Goal: Transaction & Acquisition: Book appointment/travel/reservation

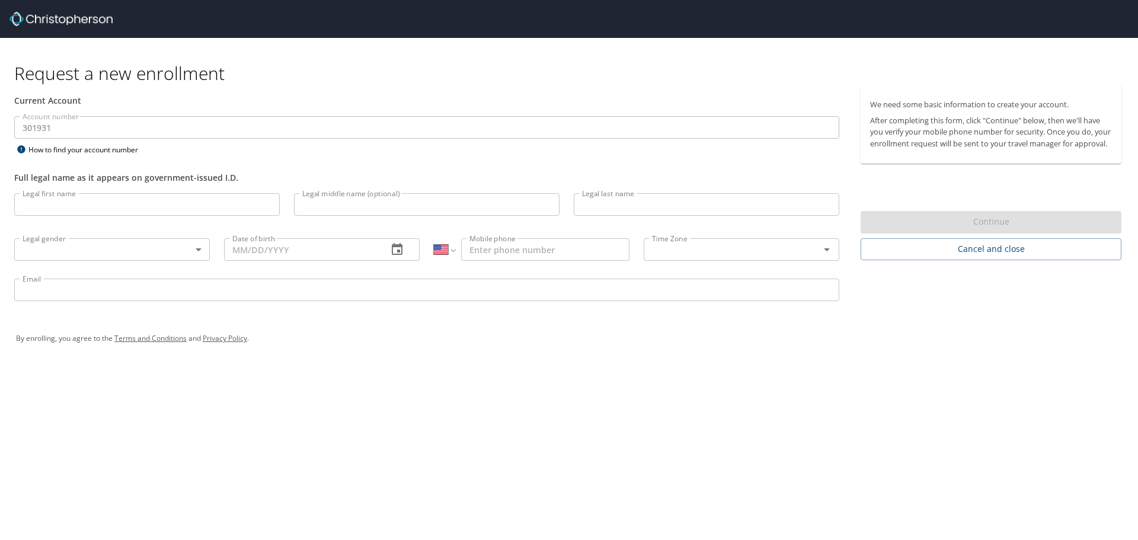
select select "US"
click at [132, 204] on input "Legal first name" at bounding box center [146, 204] width 265 height 23
type input "Valerie"
type input "Alzamendi"
type input "1 (954) 232-4349"
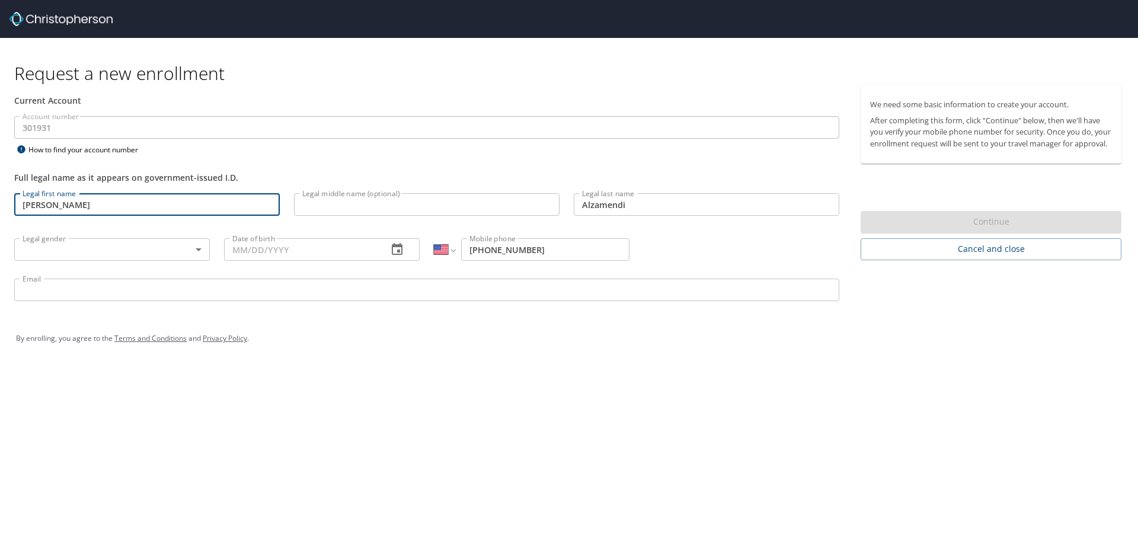
type input "razuri@yahoo.com"
click at [108, 204] on input "Valerie" at bounding box center [146, 204] width 265 height 23
type input "Valeria"
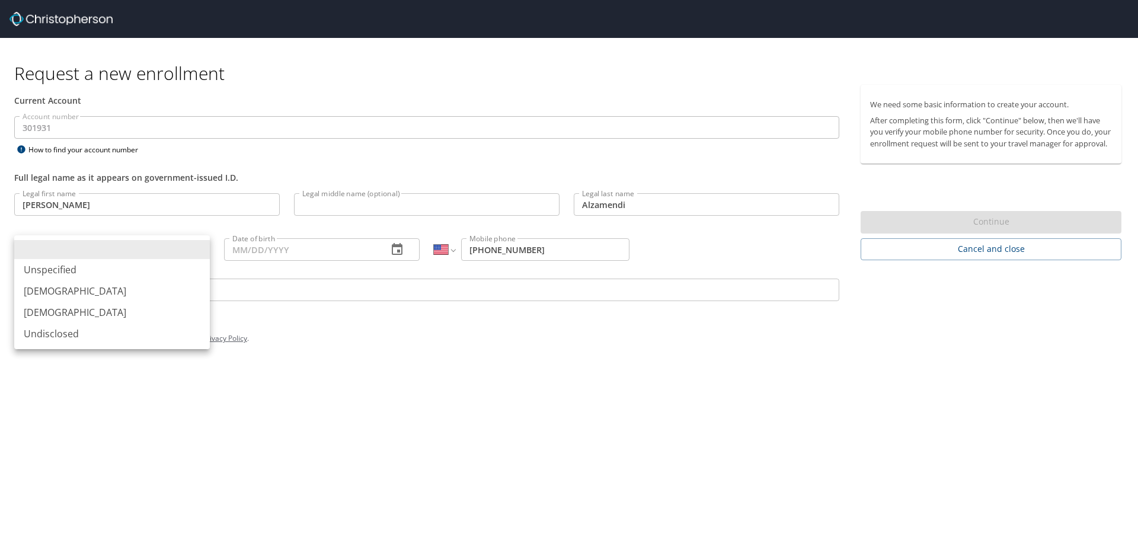
click at [114, 247] on body "Request a new enrollment Current Account Account number 301931 Account number H…" at bounding box center [569, 270] width 1138 height 540
click at [65, 312] on li "[DEMOGRAPHIC_DATA]" at bounding box center [112, 312] width 196 height 21
type input "[DEMOGRAPHIC_DATA]"
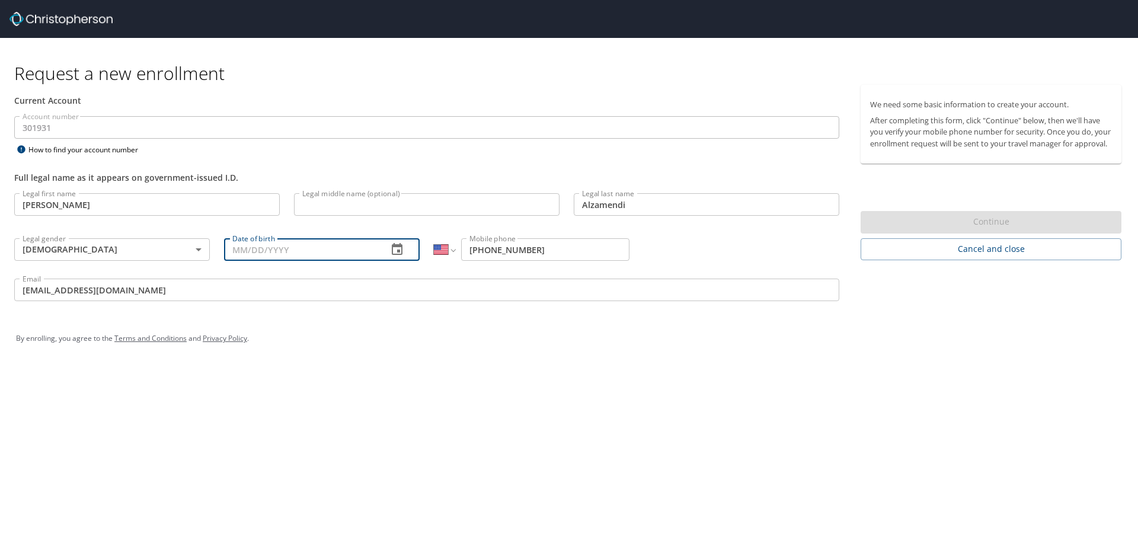
click at [263, 251] on input "Date of birth" at bounding box center [301, 249] width 154 height 23
type input "02/20/1986"
drag, startPoint x: 651, startPoint y: 452, endPoint x: 389, endPoint y: 380, distance: 271.6
click at [649, 452] on div "Request a new enrollment Current Account Account number 301931 Account number H…" at bounding box center [569, 270] width 1138 height 540
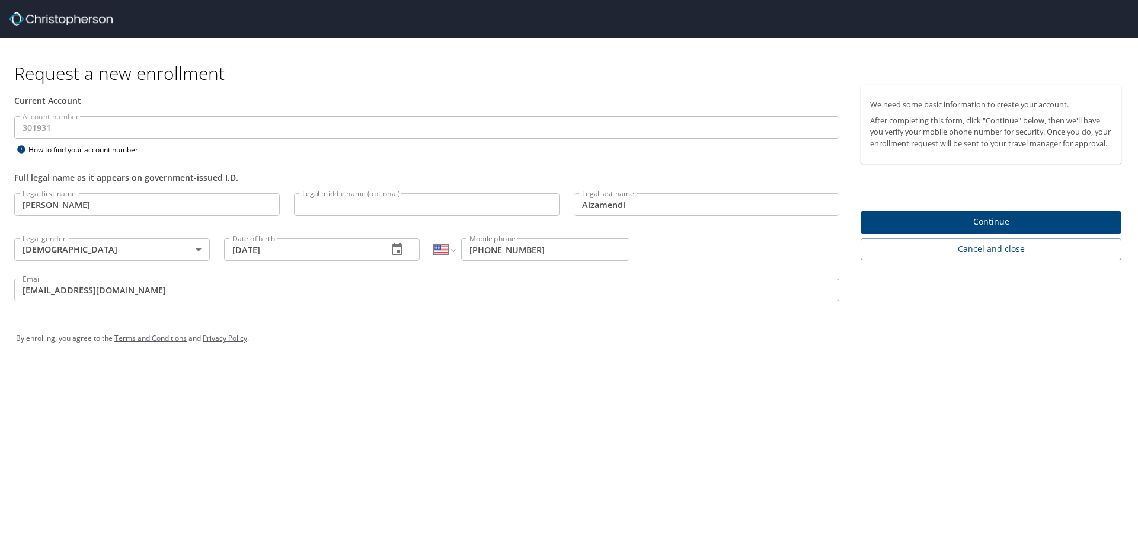
click at [135, 290] on input "razuri@yahoo.com" at bounding box center [426, 290] width 825 height 23
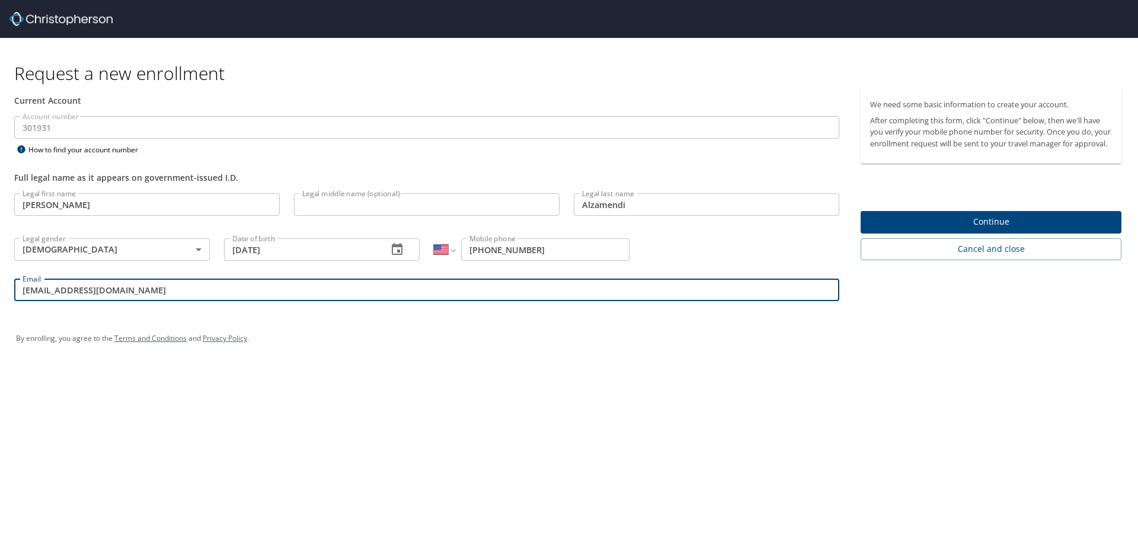
drag, startPoint x: 174, startPoint y: 291, endPoint x: -78, endPoint y: 269, distance: 253.4
click at [0, 269] on html "Request a new enrollment Current Account Account number 301931 Account number H…" at bounding box center [569, 270] width 1138 height 540
type input "valzamendi@crosscatholic.org"
click at [239, 364] on div "By enrolling, you agree to the Terms and Conditions and Privacy Policy ." at bounding box center [569, 338] width 1124 height 53
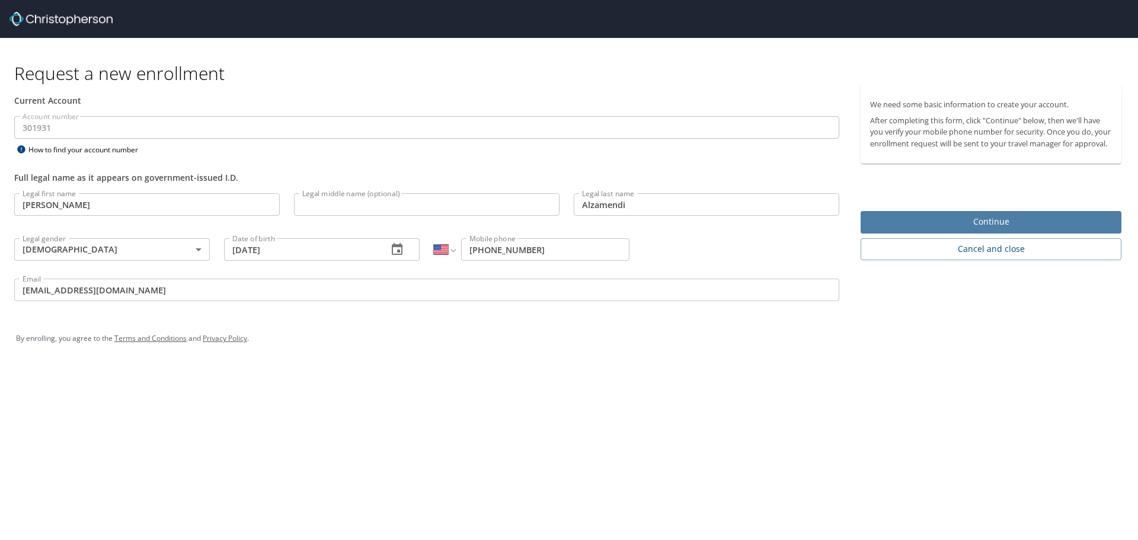
click at [872, 229] on span "Continue" at bounding box center [991, 222] width 242 height 15
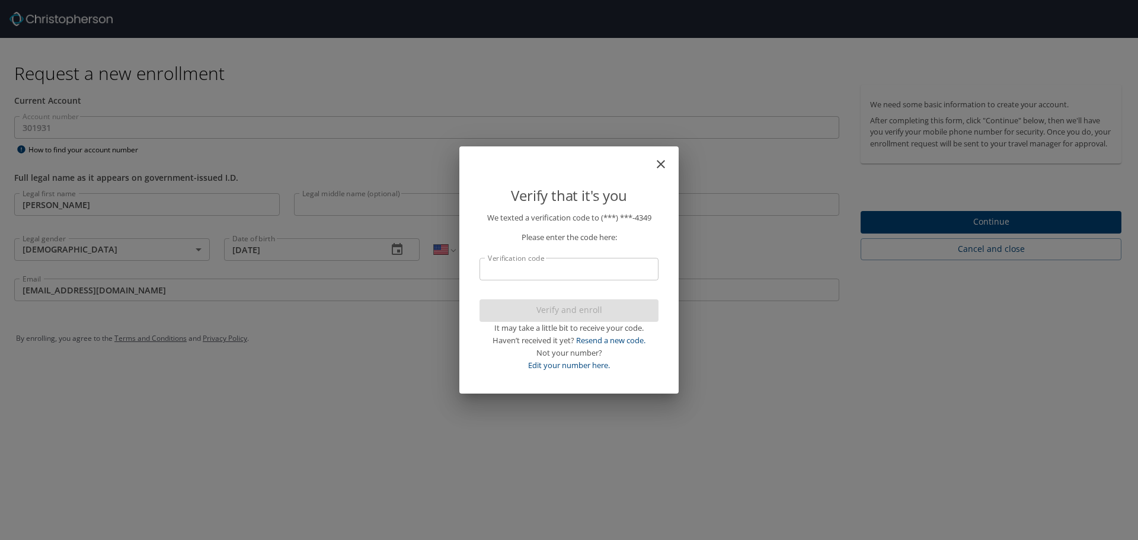
click at [575, 276] on input "Verification code" at bounding box center [568, 269] width 179 height 23
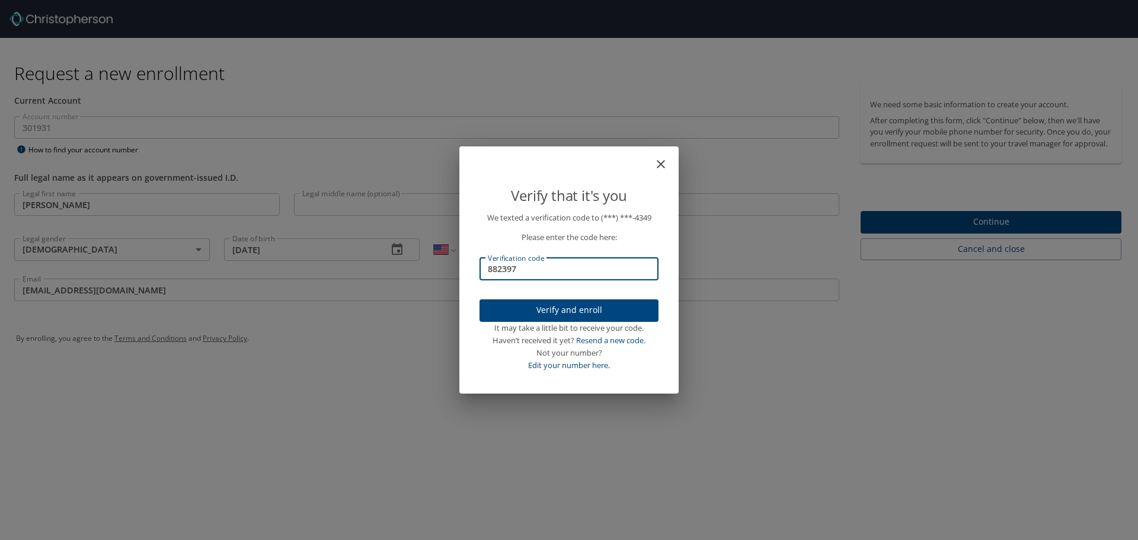
type input "882397"
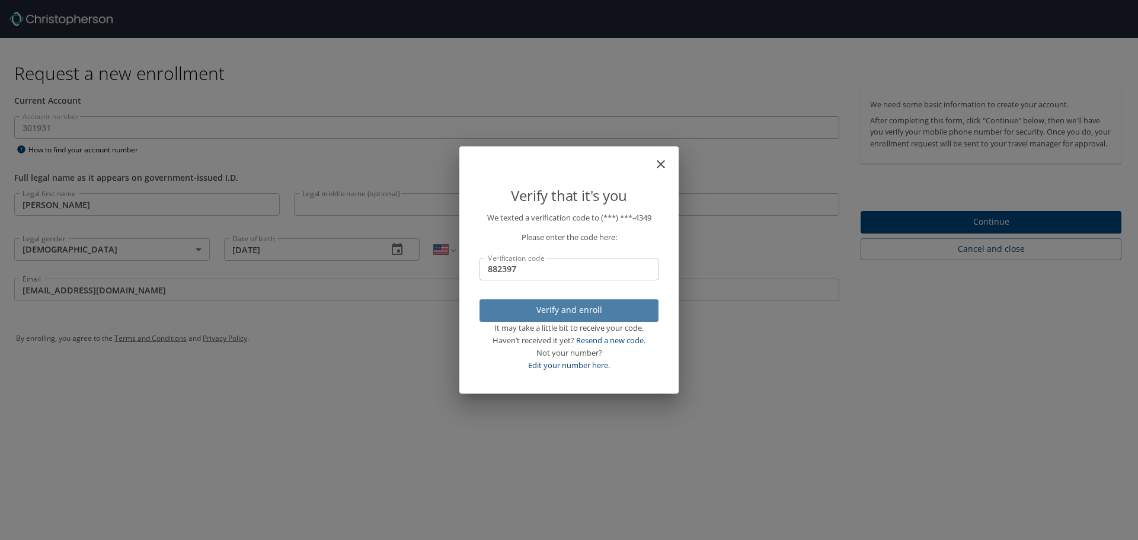
click at [597, 311] on span "Verify and enroll" at bounding box center [569, 310] width 160 height 15
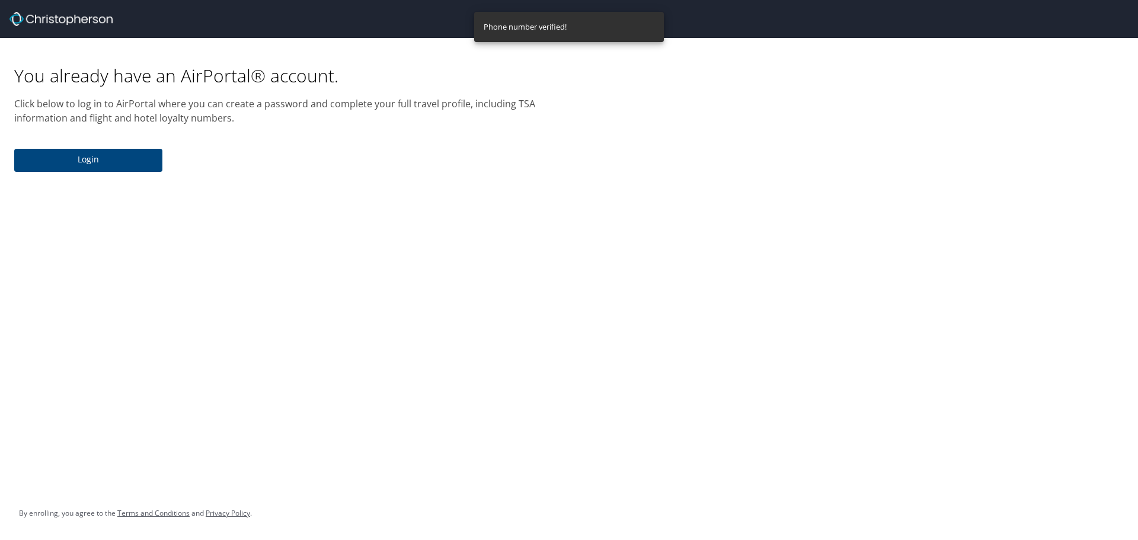
click at [100, 157] on span "Login" at bounding box center [88, 159] width 129 height 15
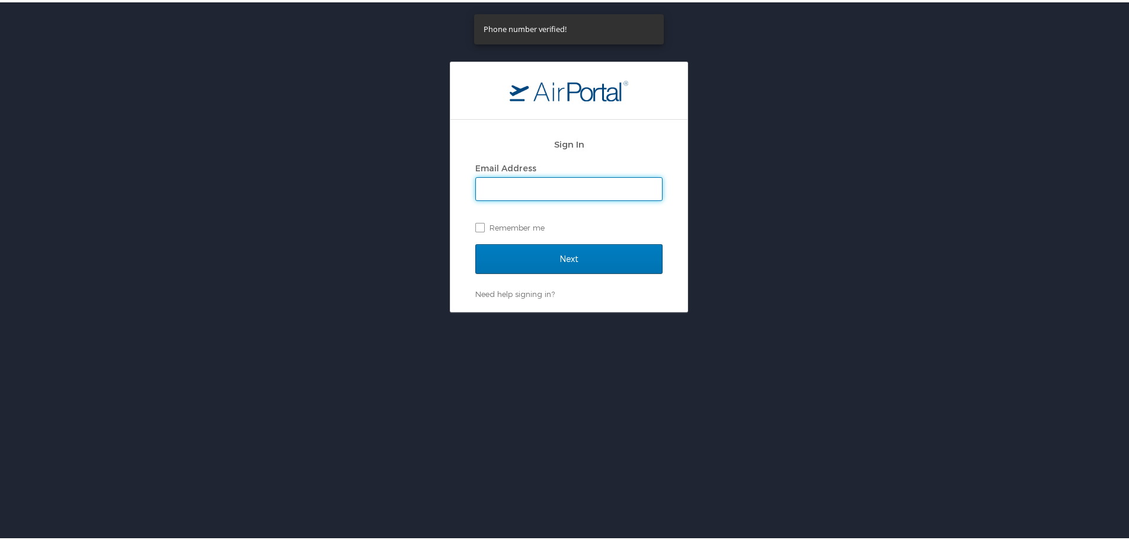
click at [507, 184] on input "Email Address" at bounding box center [569, 186] width 186 height 23
type input "valzamendi@crosscatholic.org"
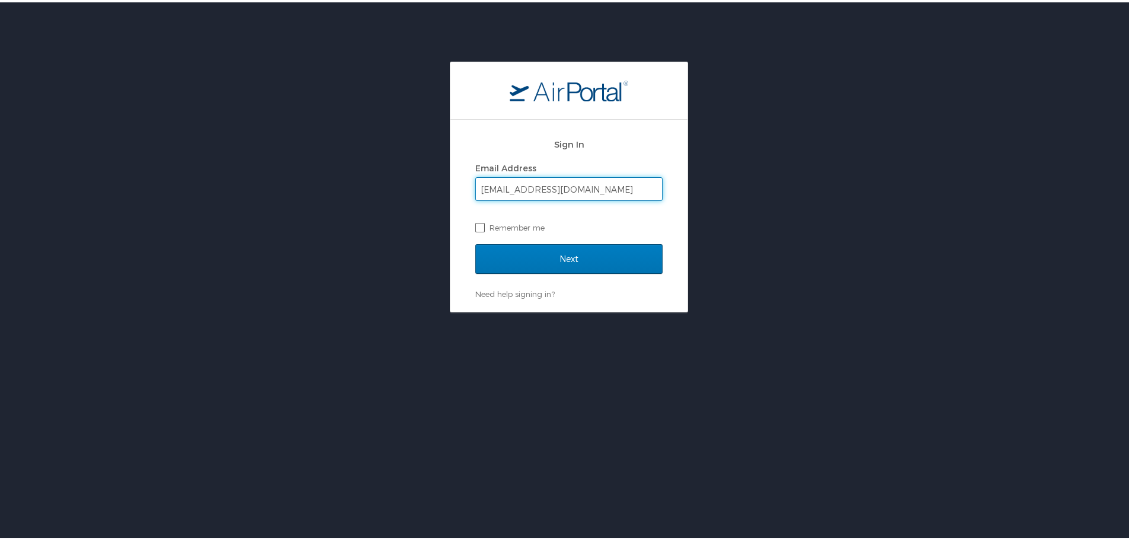
drag, startPoint x: 479, startPoint y: 227, endPoint x: 519, endPoint y: 238, distance: 41.8
click at [479, 226] on label "Remember me" at bounding box center [568, 225] width 187 height 18
click at [479, 226] on input "Remember me" at bounding box center [479, 224] width 8 height 8
checkbox input "true"
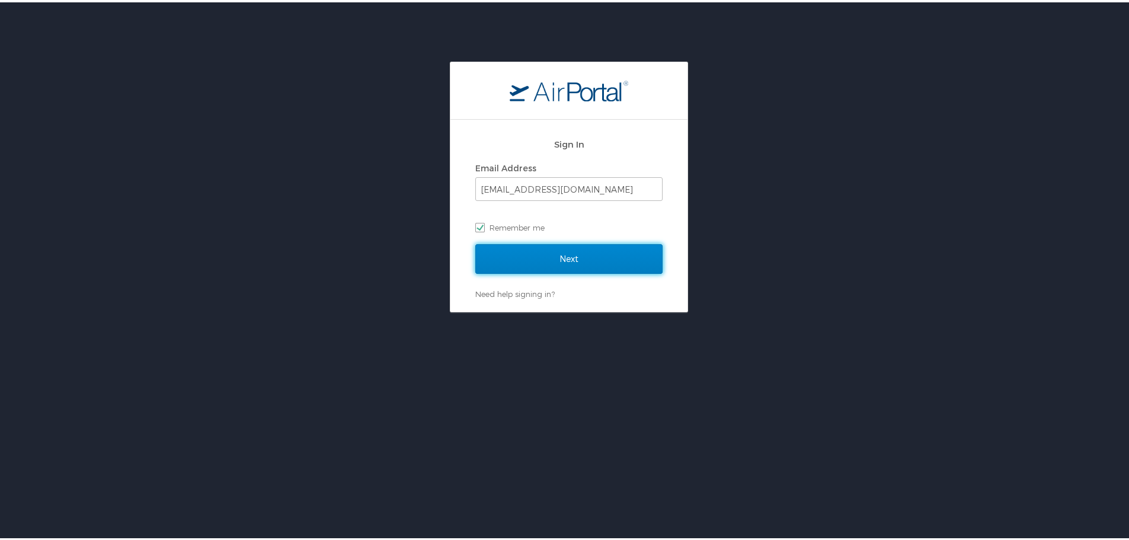
click at [593, 256] on input "Next" at bounding box center [568, 257] width 187 height 30
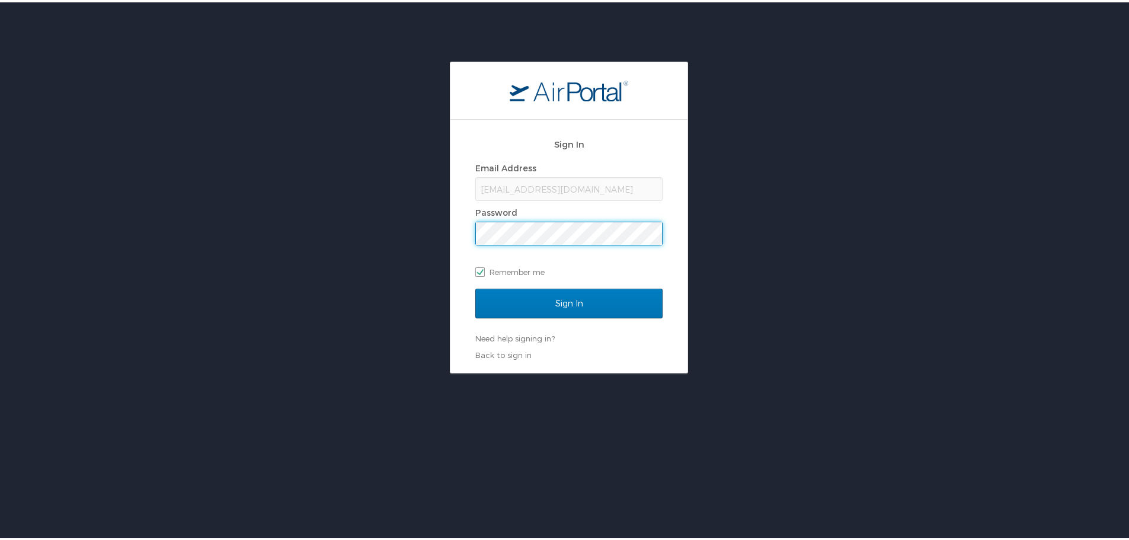
click at [411, 229] on div "Sign In Email Address valzamendi@crosscatholic.org Password Remember me Sign In…" at bounding box center [569, 215] width 1138 height 312
click at [475, 286] on input "Sign In" at bounding box center [568, 301] width 187 height 30
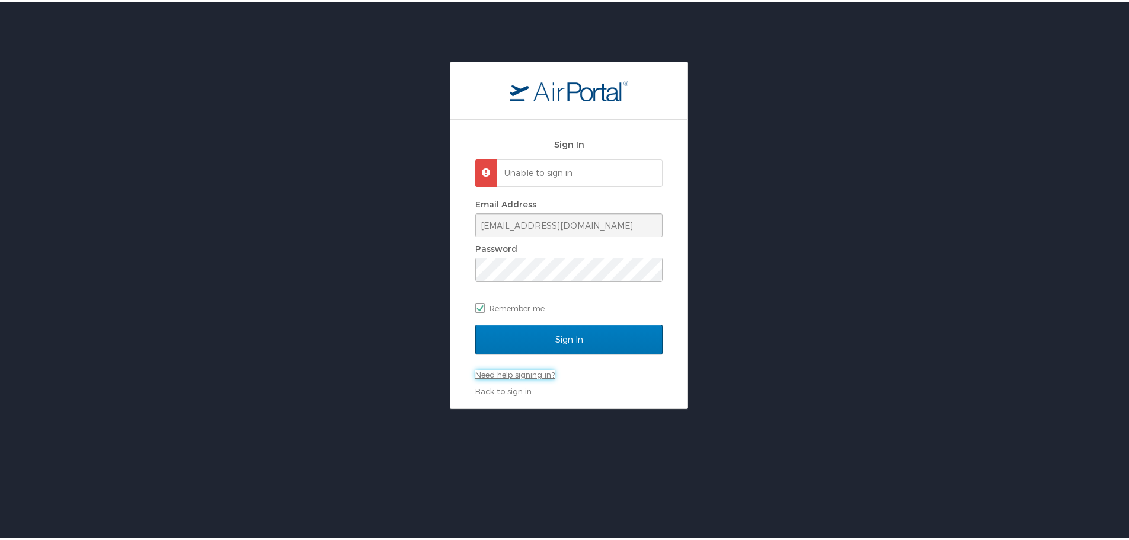
click at [537, 373] on link "Need help signing in?" at bounding box center [514, 371] width 79 height 9
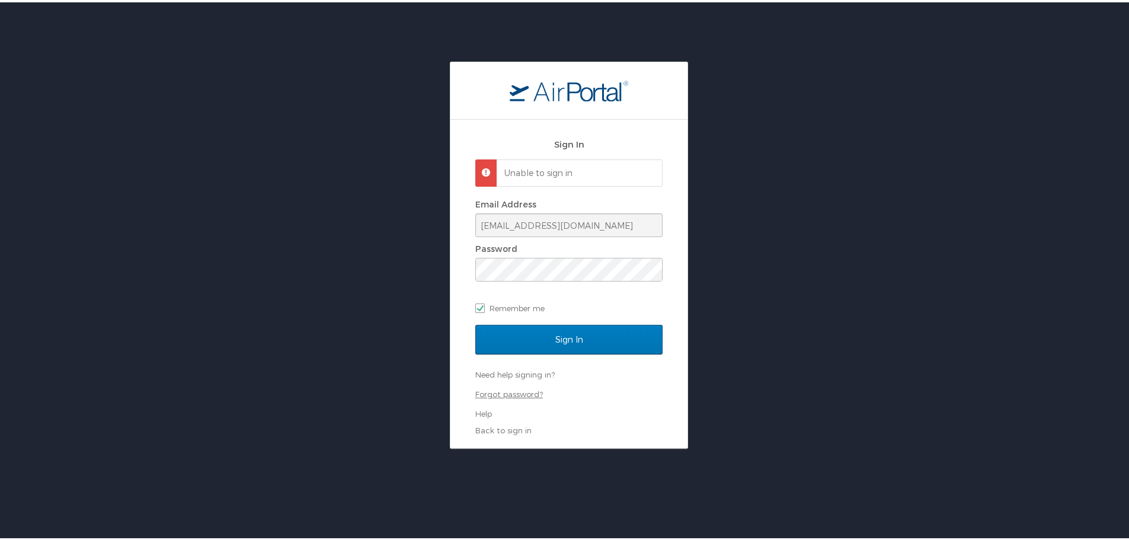
click at [526, 392] on link "Forgot password?" at bounding box center [509, 391] width 68 height 9
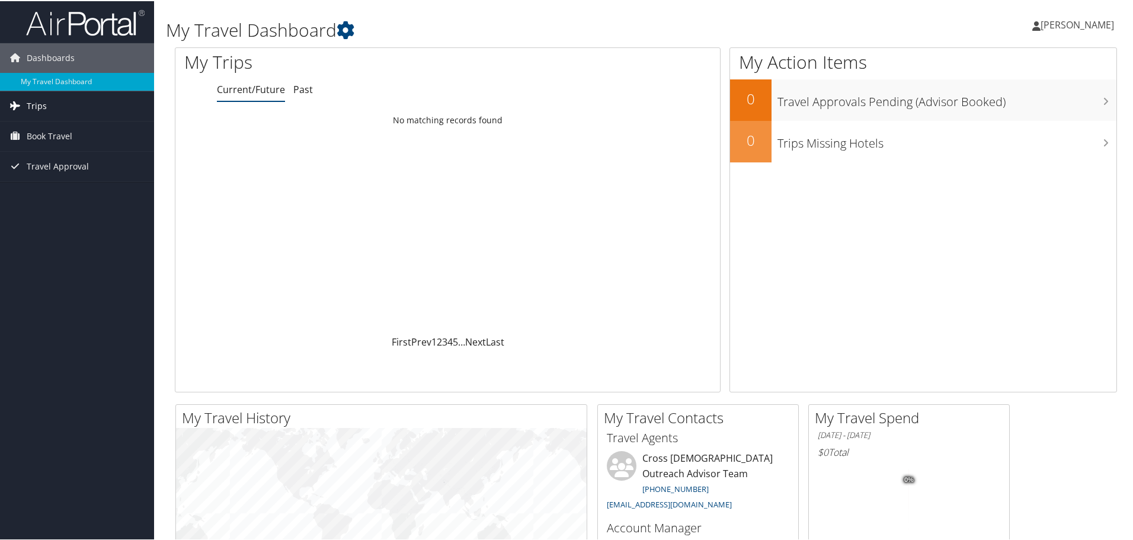
click at [34, 105] on span "Trips" at bounding box center [37, 105] width 20 height 30
click at [74, 191] on link "Book Travel" at bounding box center [77, 189] width 154 height 30
click at [33, 271] on span "Travel Approval" at bounding box center [58, 272] width 62 height 30
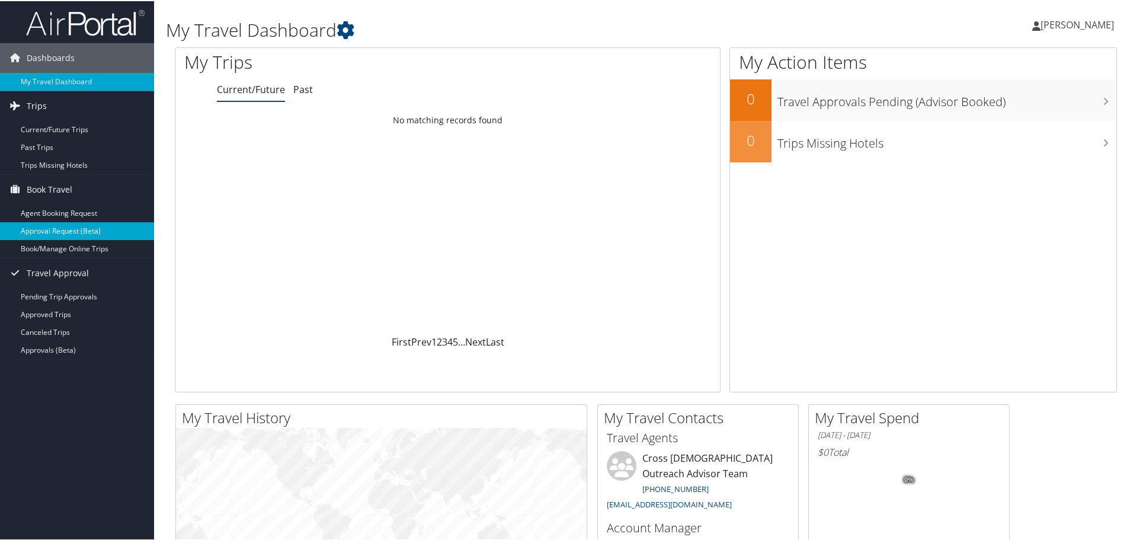
click at [64, 233] on link "Approval Request (Beta)" at bounding box center [77, 230] width 154 height 18
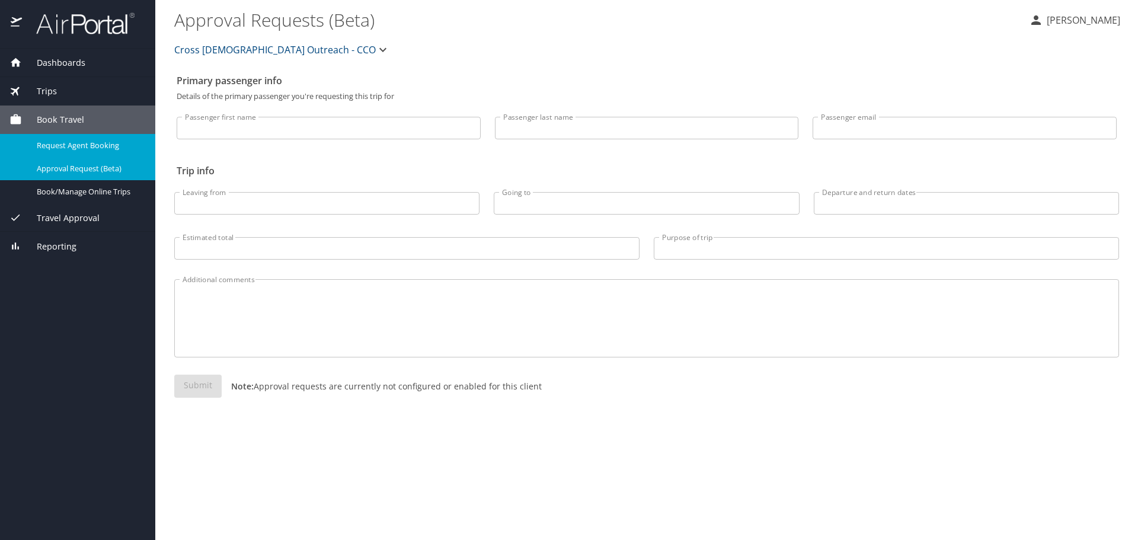
click at [84, 149] on span "Request Agent Booking" at bounding box center [89, 145] width 104 height 11
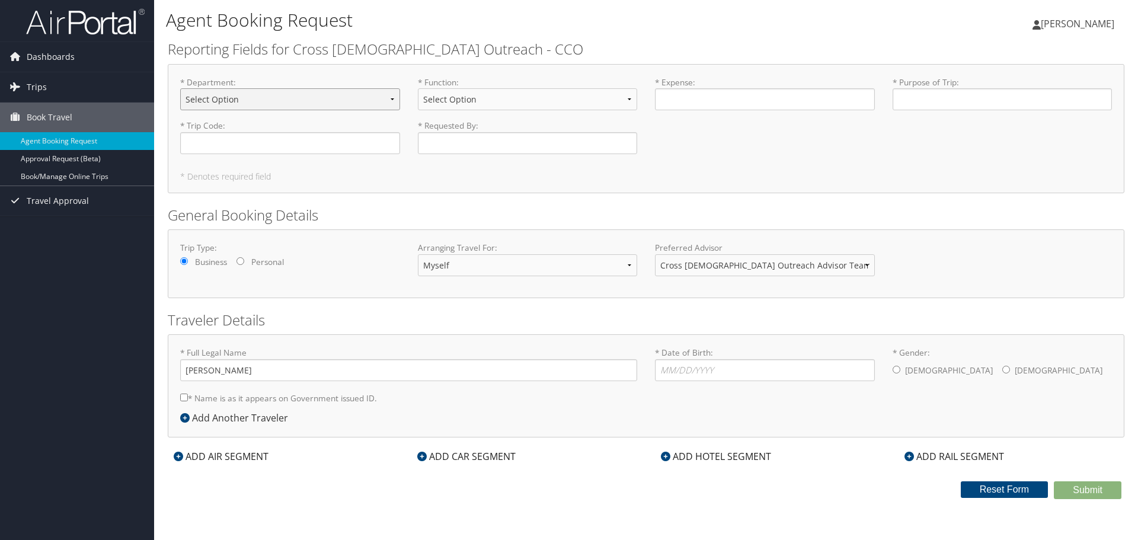
click at [330, 103] on select "Select Option 01 - Aid Services Projects GIK 02 - Executive 03 - Accounting 04 …" at bounding box center [290, 99] width 220 height 22
select select "43"
click at [180, 88] on select "Select Option 01 - Aid Services Projects GIK 02 - Executive 03 - Accounting 04 …" at bounding box center [290, 99] width 220 height 22
click at [469, 101] on select "Select Option 03 - Project Development 04 - Missions Education 05 - Material Ai…" at bounding box center [528, 99] width 220 height 22
select select "20"
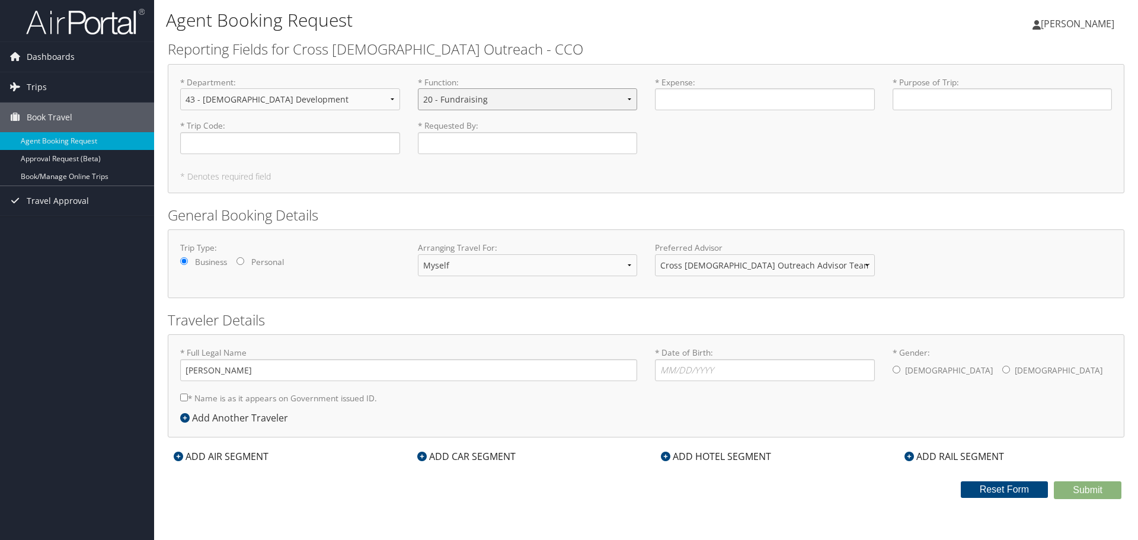
click at [418, 88] on select "Select Option 03 - Project Development 04 - Missions Education 05 - Material Ai…" at bounding box center [528, 99] width 220 height 22
click at [679, 98] on input "* Expense : Required" at bounding box center [765, 99] width 220 height 22
click at [463, 270] on select "Myself Another Traveler Guest Traveler" at bounding box center [528, 265] width 220 height 22
select select "another"
click at [418, 254] on select "Myself Another Traveler Guest Traveler" at bounding box center [528, 265] width 220 height 22
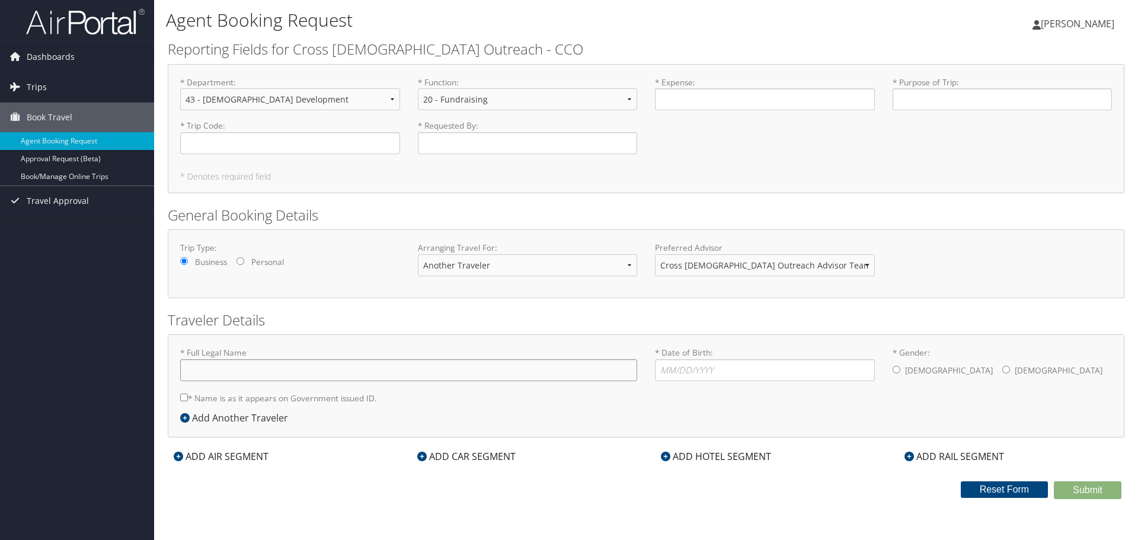
click at [222, 368] on input "* Full Legal Name" at bounding box center [408, 370] width 457 height 22
type input "Kaz"
click at [898, 367] on input "* Gender: Male Female" at bounding box center [896, 370] width 8 height 8
radio input "true"
click at [333, 371] on input "Kaz" at bounding box center [408, 370] width 457 height 22
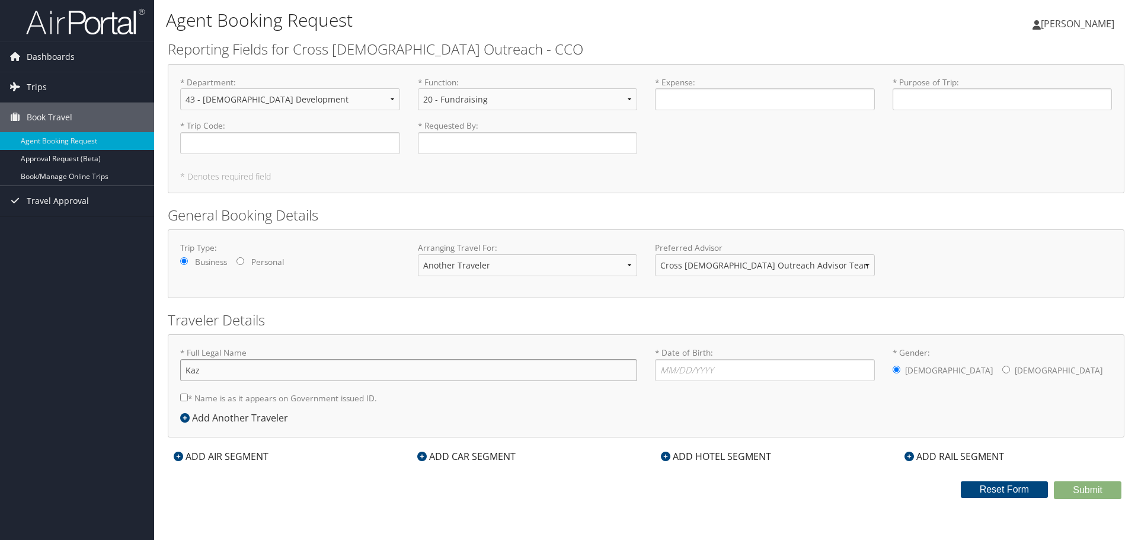
drag, startPoint x: 223, startPoint y: 375, endPoint x: 168, endPoint y: 370, distance: 55.9
click at [169, 371] on div "* Full Legal Name Kaz * Name is as it appears on Government issued ID. Required…" at bounding box center [646, 385] width 956 height 103
paste input "imierz Ligeza"
click at [297, 372] on input "Kazimierz Ligeza" at bounding box center [408, 370] width 457 height 22
type input "Kazimierz Ligeza"
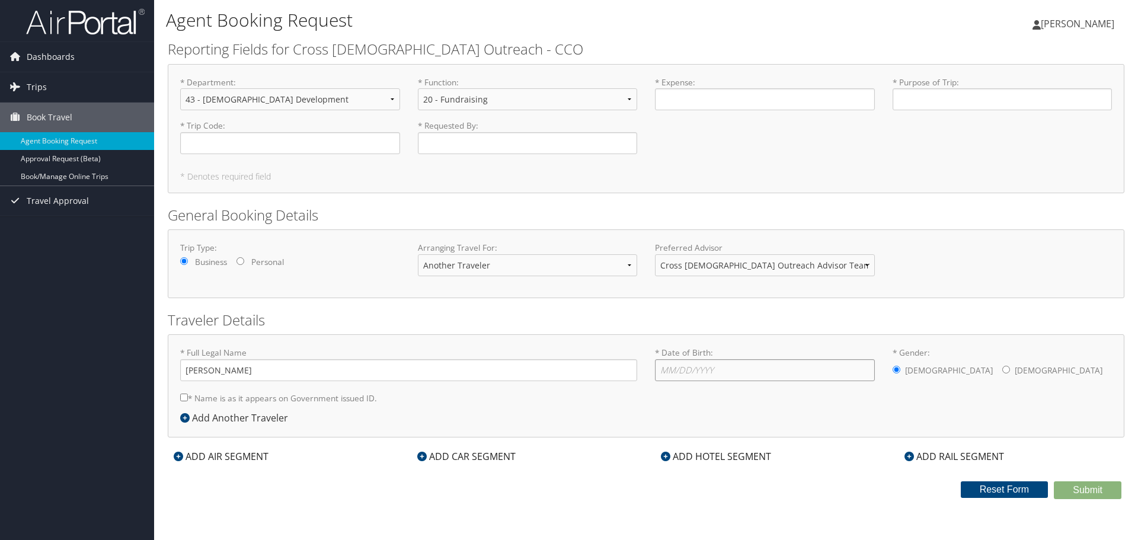
click at [658, 371] on input "* Date of Birth: Invalid Date" at bounding box center [765, 370] width 220 height 22
click at [295, 150] on input "* Trip Code : Required" at bounding box center [290, 143] width 220 height 22
click at [63, 184] on link "Book/Manage Online Trips" at bounding box center [77, 177] width 154 height 18
click at [52, 87] on link "Trips" at bounding box center [77, 87] width 154 height 30
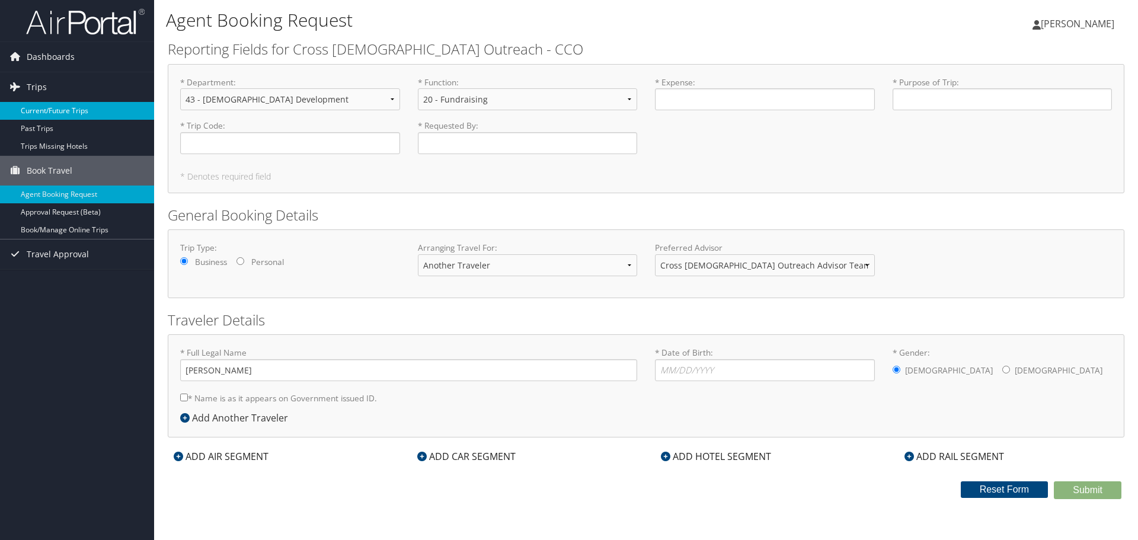
click at [62, 111] on link "Current/Future Trips" at bounding box center [77, 111] width 154 height 18
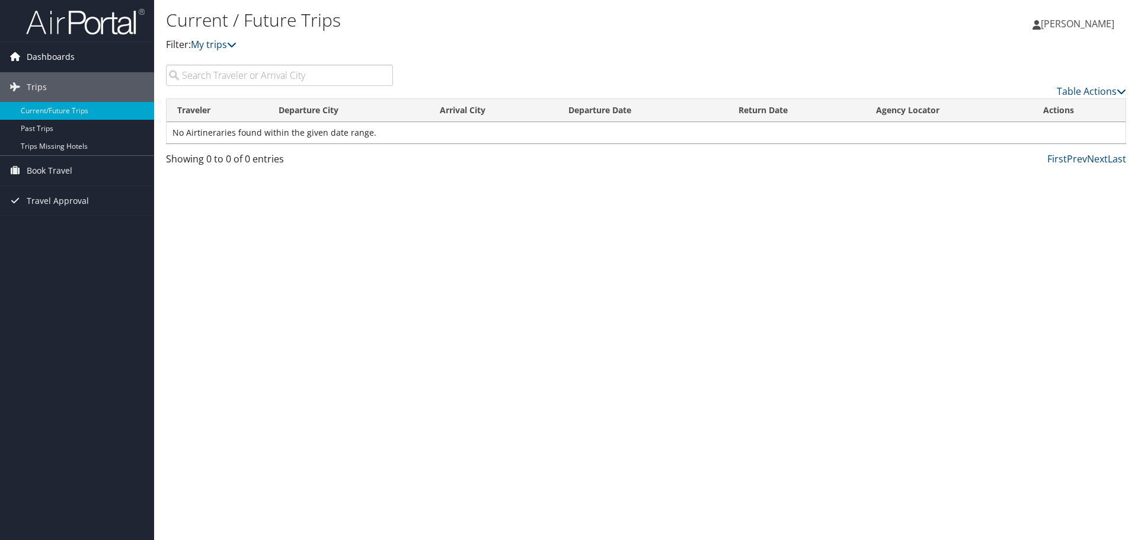
click at [34, 53] on span "Dashboards" at bounding box center [51, 57] width 48 height 30
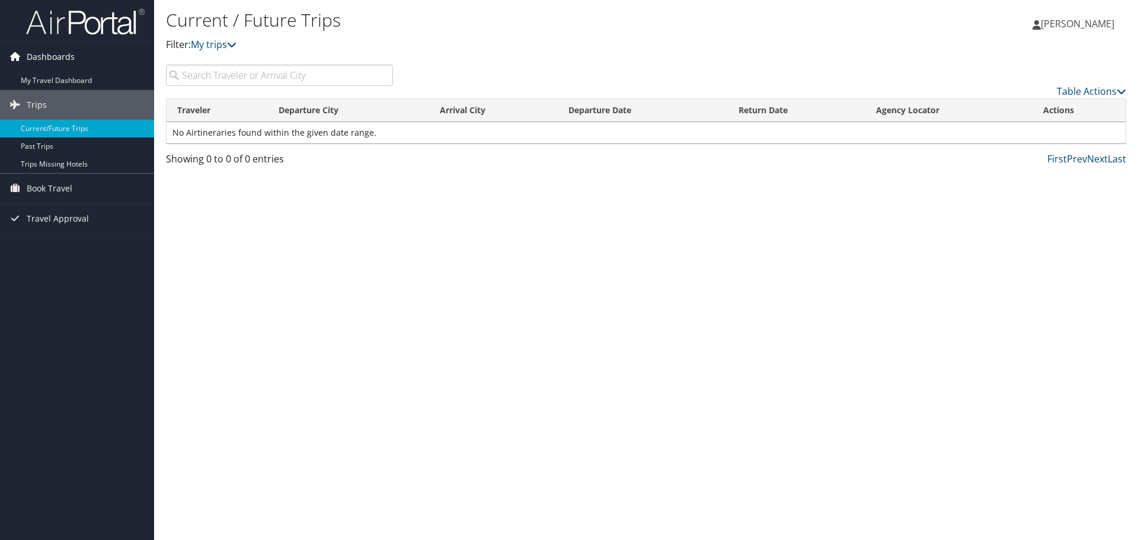
click at [44, 58] on span "Dashboards" at bounding box center [51, 57] width 48 height 30
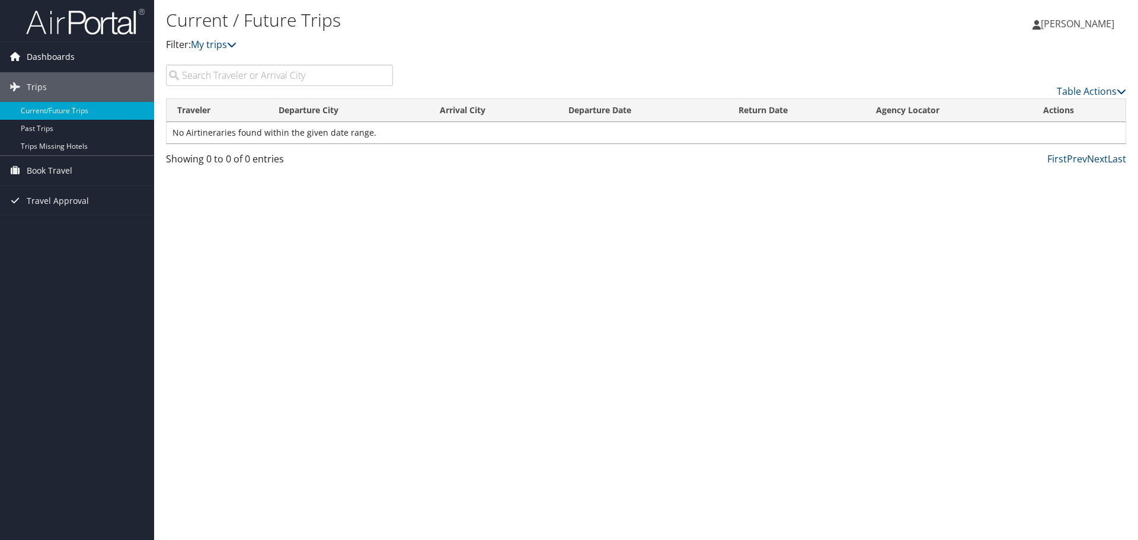
click at [44, 58] on span "Dashboards" at bounding box center [51, 57] width 48 height 30
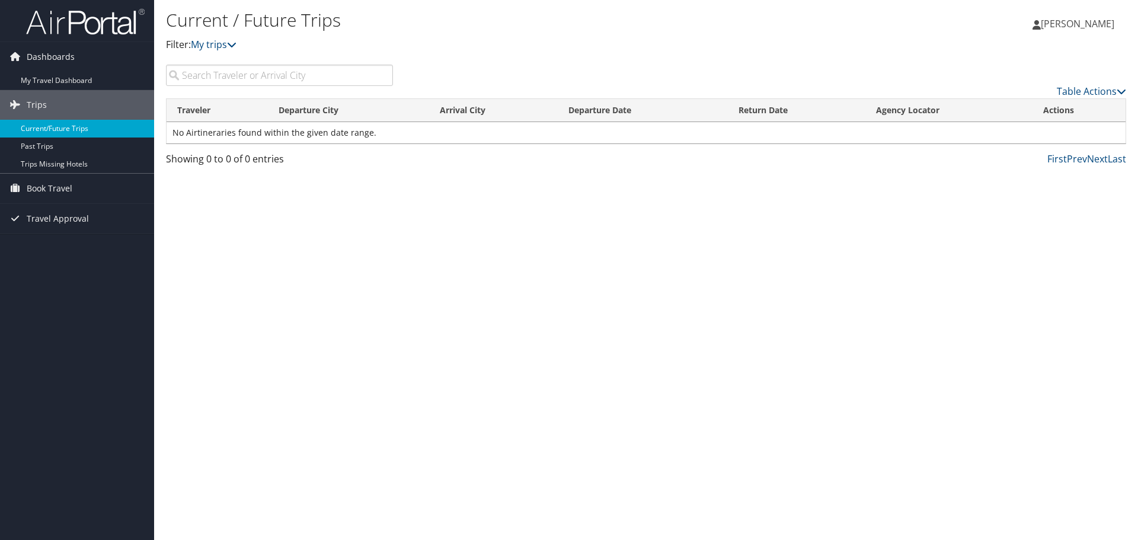
click at [40, 126] on link "Current/Future Trips" at bounding box center [77, 129] width 154 height 18
